Goal: Task Accomplishment & Management: Use online tool/utility

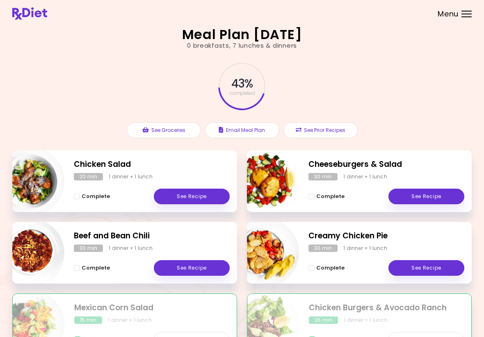
click at [194, 266] on link "See Recipe" at bounding box center [192, 268] width 76 height 16
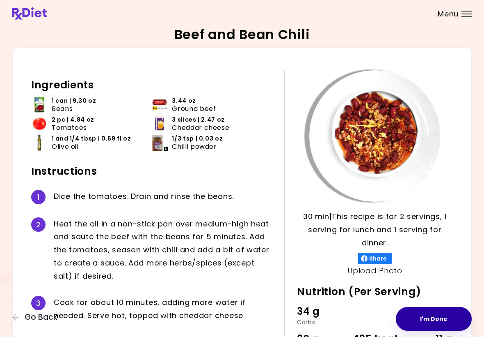
click at [336, 315] on button "I'm Done" at bounding box center [434, 319] width 76 height 24
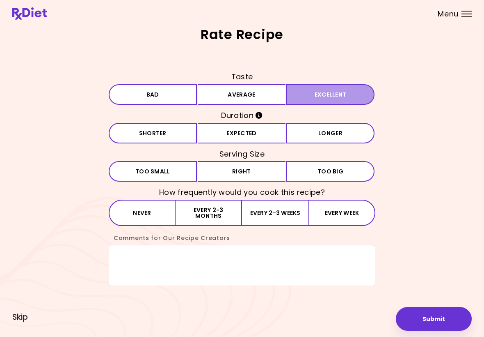
click at [322, 93] on button "Excellent" at bounding box center [330, 94] width 88 height 21
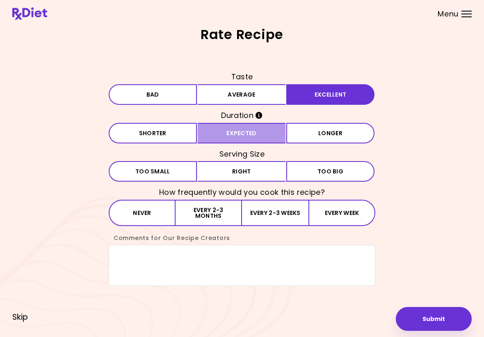
click at [254, 135] on button "Expected" at bounding box center [242, 133] width 88 height 21
click at [249, 172] on button "Right" at bounding box center [242, 171] width 88 height 21
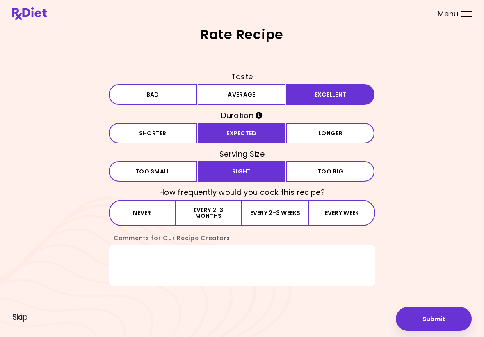
click at [263, 211] on button "Every 2-3 weeks" at bounding box center [275, 212] width 66 height 26
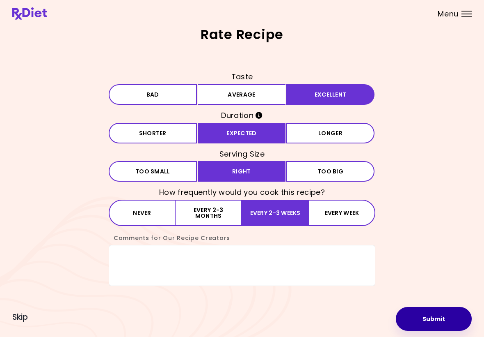
click at [336, 317] on button "Submit" at bounding box center [434, 319] width 76 height 24
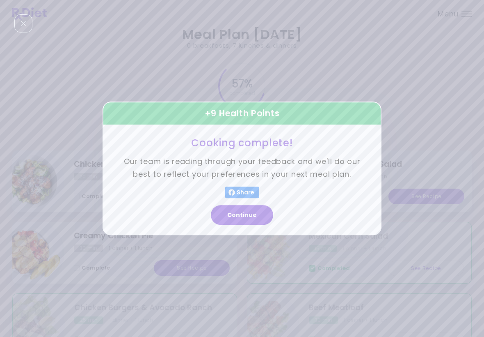
click at [240, 207] on button "Continue" at bounding box center [242, 215] width 62 height 20
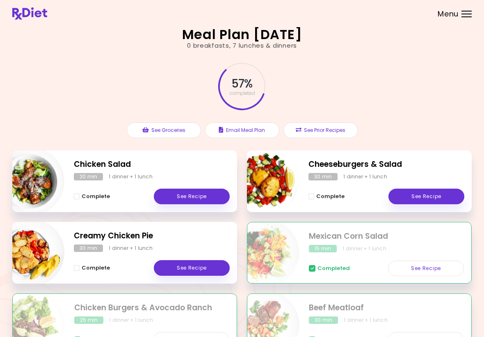
click at [336, 190] on link "See Recipe" at bounding box center [427, 196] width 76 height 16
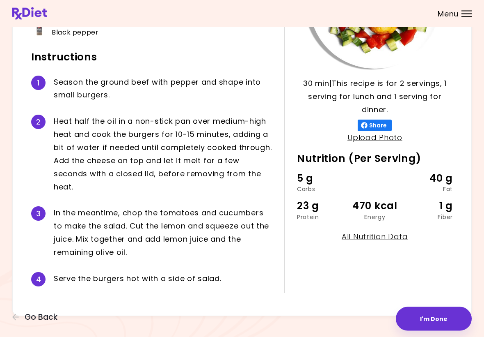
scroll to position [135, 0]
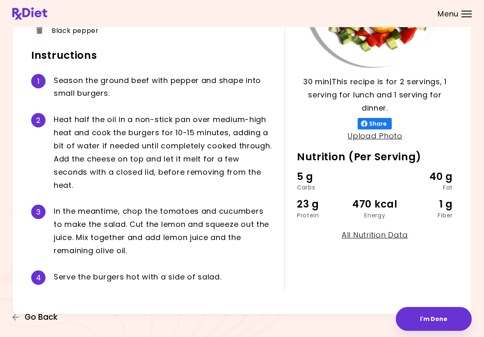
click at [46, 314] on span "Go Back" at bounding box center [41, 316] width 33 height 9
